Goal: Information Seeking & Learning: Learn about a topic

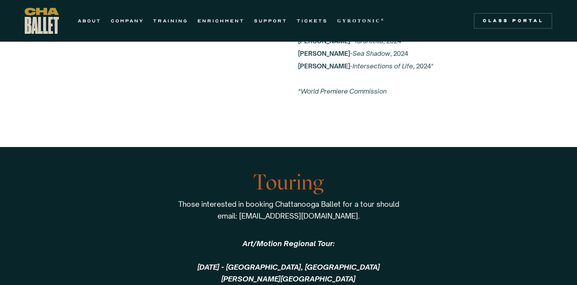
scroll to position [1544, 0]
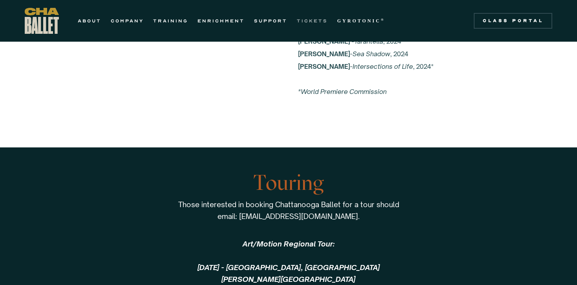
click at [311, 20] on link "TICKETS" at bounding box center [312, 20] width 31 height 9
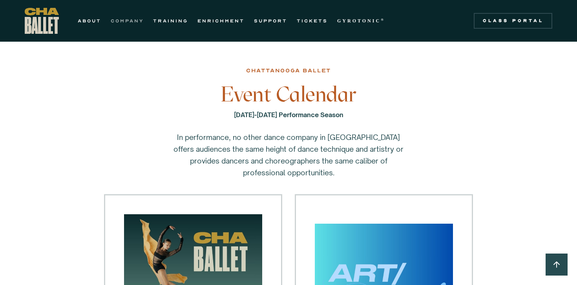
click at [130, 20] on link "COMPANY" at bounding box center [127, 20] width 33 height 9
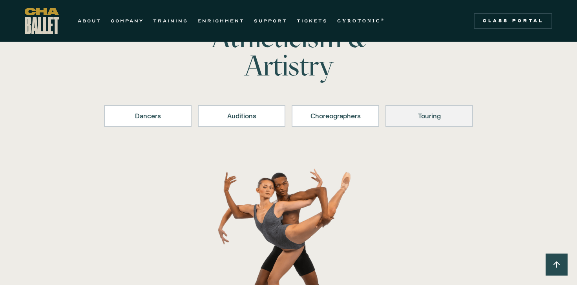
click at [440, 115] on div "Touring" at bounding box center [429, 115] width 67 height 9
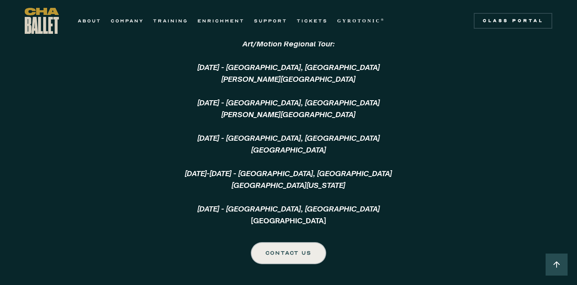
scroll to position [1751, 0]
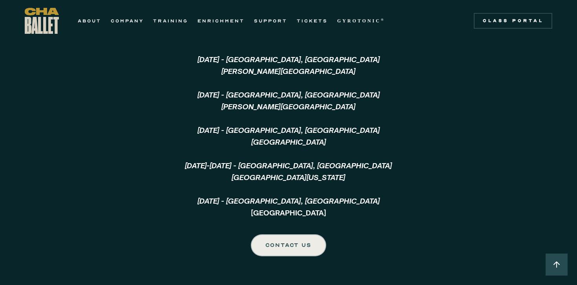
click at [308, 210] on strong "October 18, 2024 - Summerville, SC Summers Corner Performing Arts Center ‍ Dece…" at bounding box center [288, 136] width 207 height 162
copy p "Cookeville Performing Arts Center ‍"
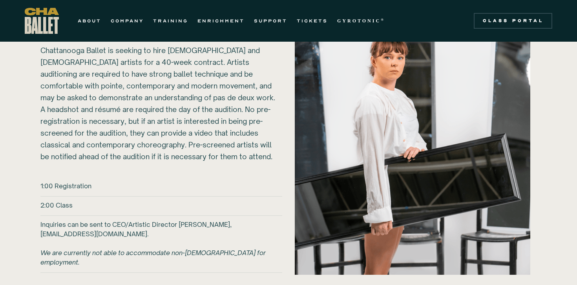
scroll to position [939, 0]
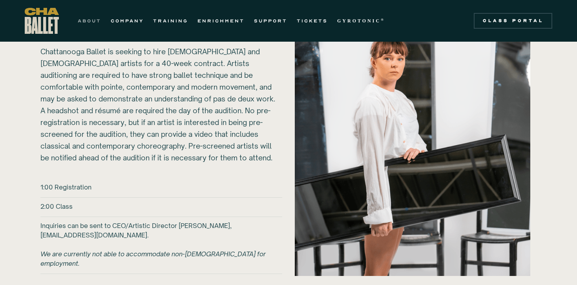
click at [89, 18] on link "ABOUT" at bounding box center [90, 20] width 24 height 9
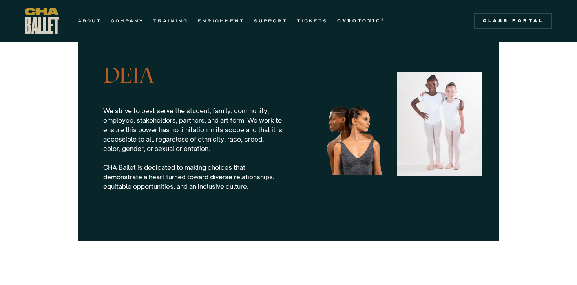
scroll to position [764, 0]
